Goal: Task Accomplishment & Management: Manage account settings

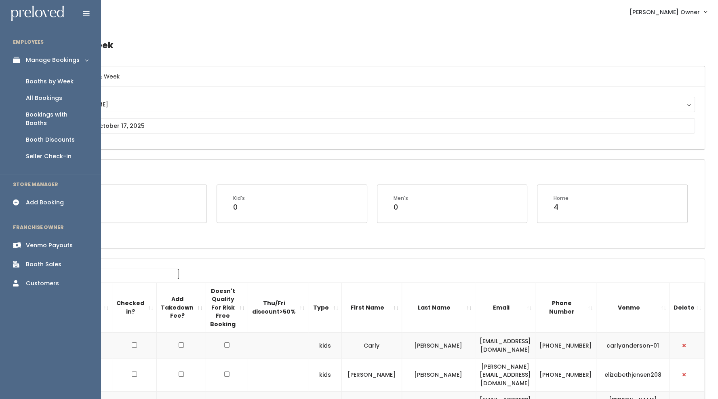
click at [57, 136] on link "Booth Discounts" at bounding box center [50, 139] width 101 height 17
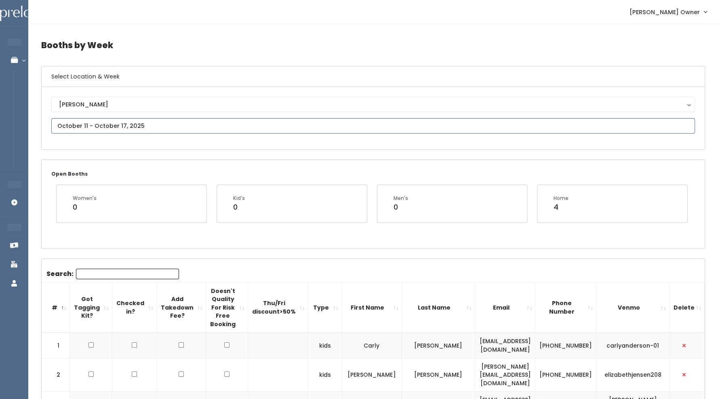
click at [84, 129] on input "text" at bounding box center [373, 125] width 644 height 15
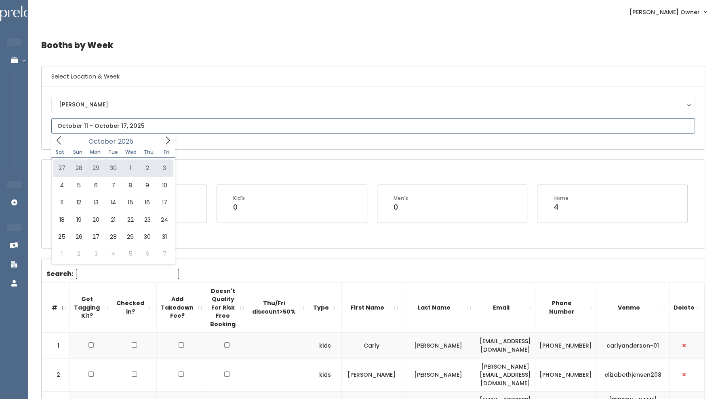
type input "[DATE] to [DATE]"
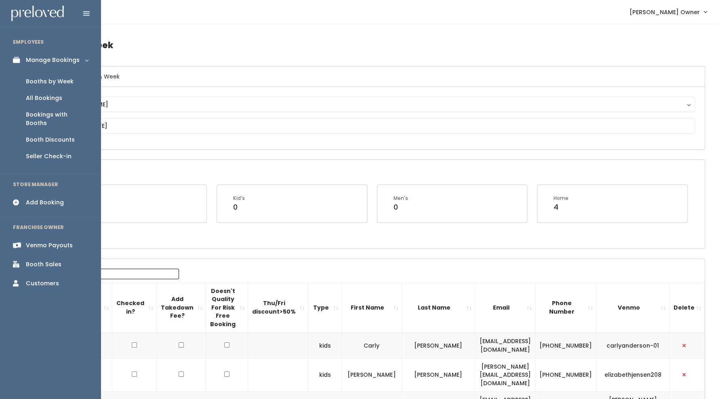
click at [39, 135] on div "Booth Discounts" at bounding box center [50, 139] width 49 height 8
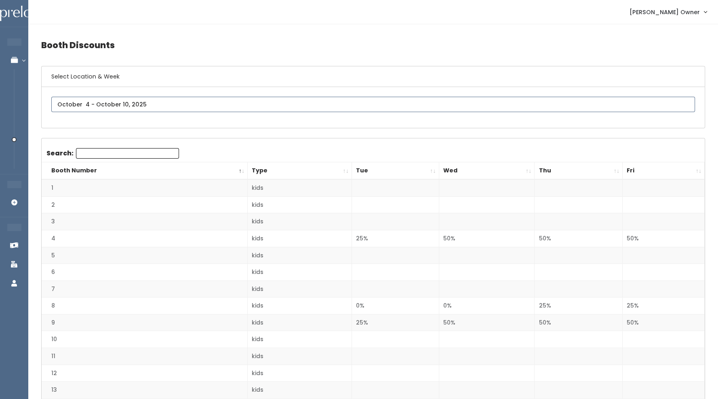
click at [145, 98] on input "text" at bounding box center [373, 104] width 644 height 15
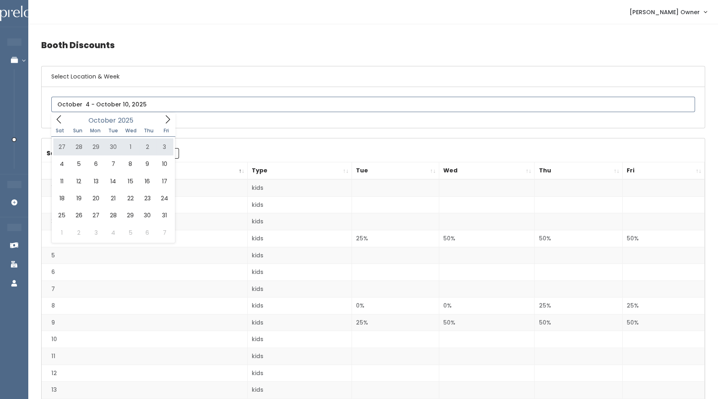
type input "[DATE] to [DATE]"
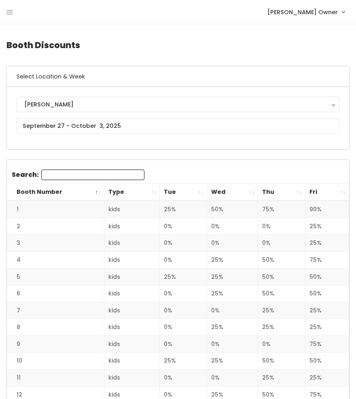
click at [341, 188] on th "Fri" at bounding box center [327, 192] width 44 height 17
